Goal: Transaction & Acquisition: Download file/media

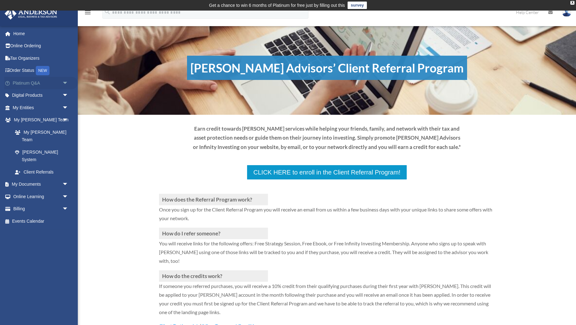
click at [15, 83] on link "Platinum Q&A arrow_drop_down" at bounding box center [40, 83] width 73 height 12
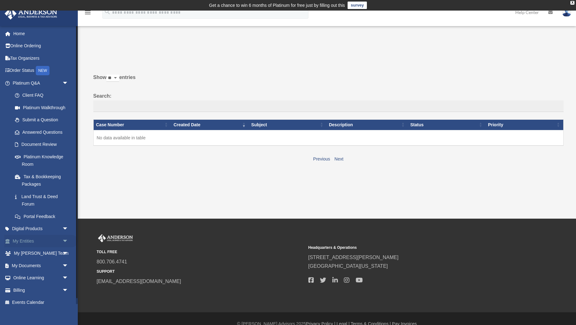
click at [13, 242] on link "My Entities arrow_drop_down" at bounding box center [40, 241] width 73 height 12
click at [17, 240] on link "My Entities arrow_drop_down" at bounding box center [40, 241] width 73 height 12
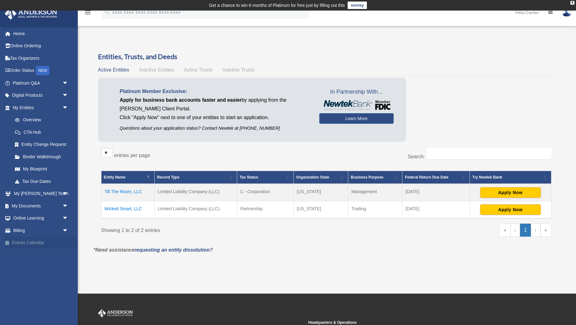
click at [16, 247] on link "Events Calendar" at bounding box center [40, 243] width 73 height 12
click at [23, 242] on link "Events Calendar" at bounding box center [40, 243] width 73 height 12
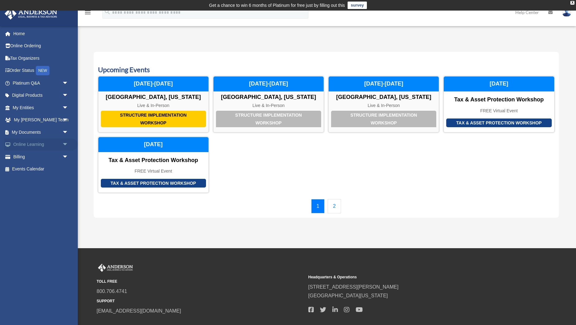
click at [33, 144] on link "Online Learning arrow_drop_down" at bounding box center [40, 145] width 73 height 12
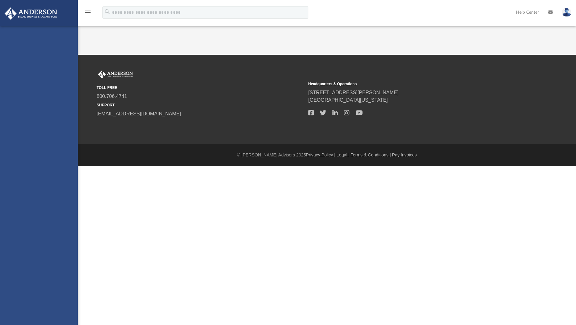
drag, startPoint x: 0, startPoint y: 0, endPoint x: 39, endPoint y: 144, distance: 148.9
click at [39, 144] on div "[EMAIL_ADDRESS][DOMAIN_NAME] Sign Out [EMAIL_ADDRESS][DOMAIN_NAME] Home Online …" at bounding box center [39, 188] width 78 height 325
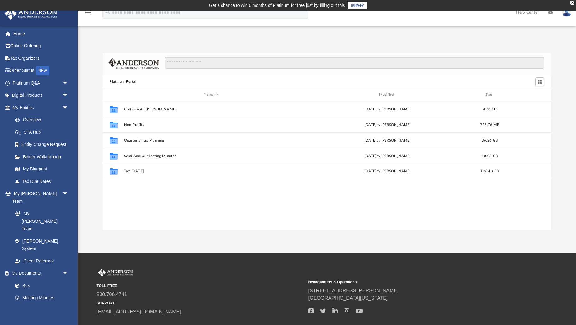
scroll to position [141, 449]
click at [115, 169] on icon "grid" at bounding box center [114, 171] width 8 height 7
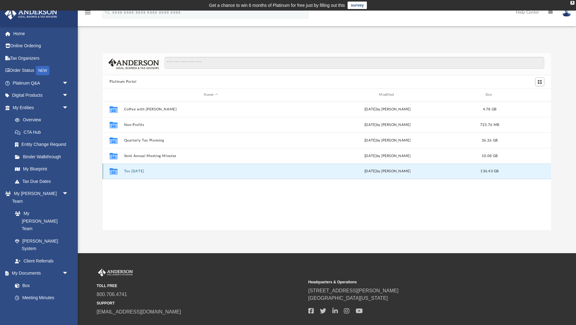
click at [115, 170] on icon "grid" at bounding box center [114, 172] width 8 height 5
click at [112, 171] on icon "grid" at bounding box center [114, 172] width 8 height 5
click at [133, 169] on div "Collaborated Folder Tax [DATE] [DATE] by [PERSON_NAME] 136.43 GB" at bounding box center [327, 172] width 449 height 16
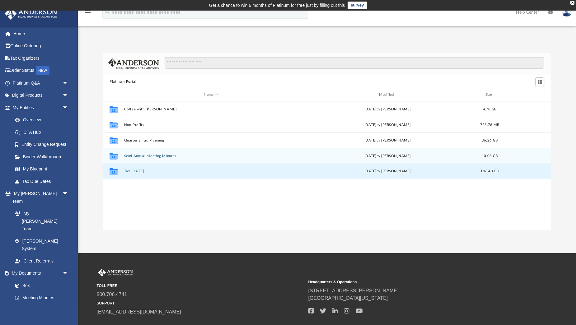
click at [115, 156] on icon "grid" at bounding box center [114, 156] width 8 height 7
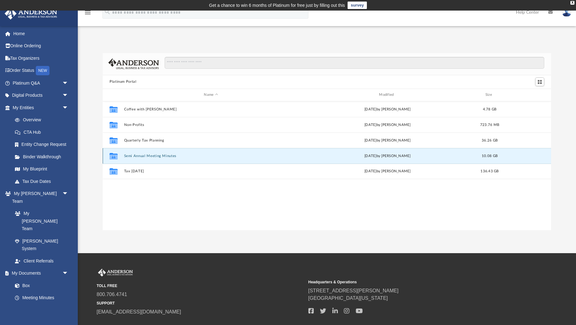
click at [134, 155] on button "Semi Annual Meeting Minutes" at bounding box center [211, 156] width 174 height 4
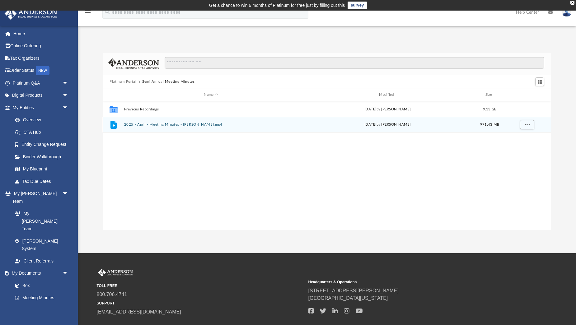
click at [159, 126] on button "2025 - April - Meeting Minutes - [PERSON_NAME].mp4" at bounding box center [211, 125] width 174 height 4
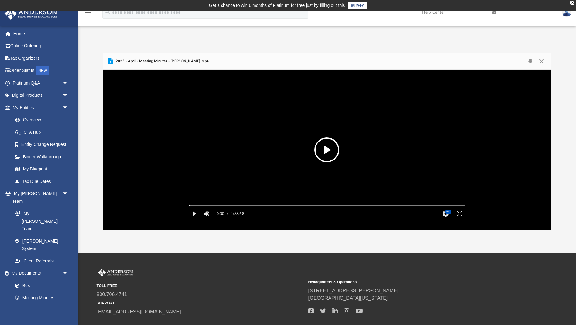
click at [326, 150] on button "File preview" at bounding box center [326, 150] width 25 height 25
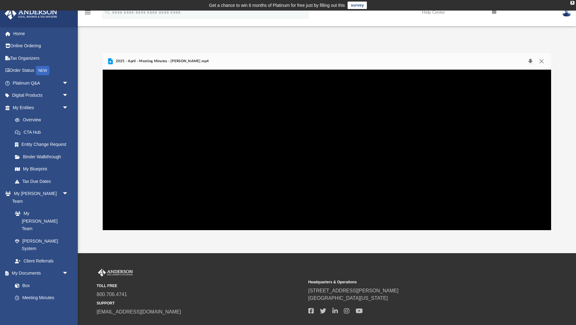
click at [531, 61] on button "Download" at bounding box center [530, 61] width 11 height 9
click at [254, 168] on video "File preview" at bounding box center [326, 149] width 285 height 143
